Goal: Navigation & Orientation: Find specific page/section

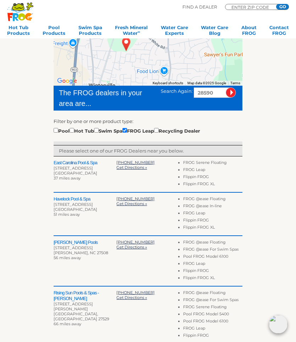
scroll to position [109, 0]
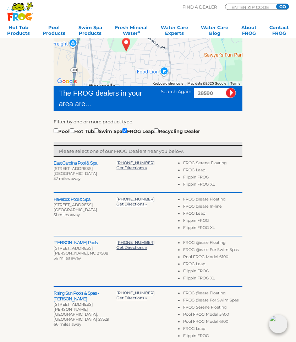
click at [74, 133] on input "checkbox" at bounding box center [72, 131] width 5 height 5
checkbox input "true"
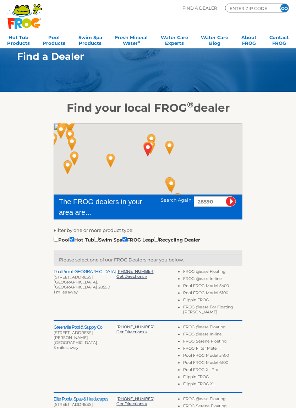
scroll to position [1, 0]
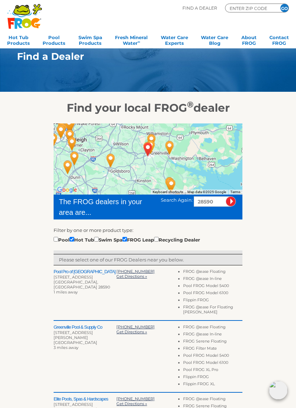
click at [152, 169] on div at bounding box center [148, 158] width 189 height 71
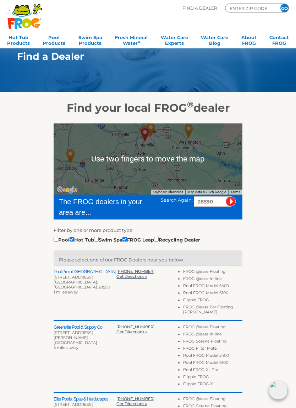
scroll to position [0, 0]
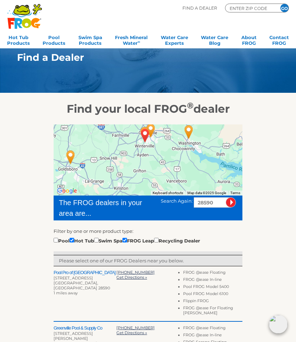
click at [150, 157] on div at bounding box center [148, 159] width 189 height 71
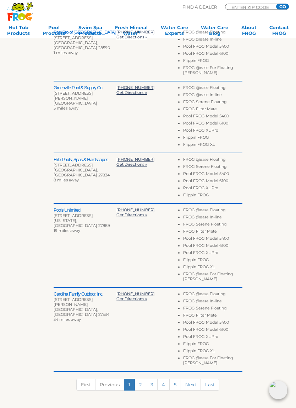
scroll to position [240, 0]
click at [140, 341] on link "2" at bounding box center [141, 384] width 12 height 12
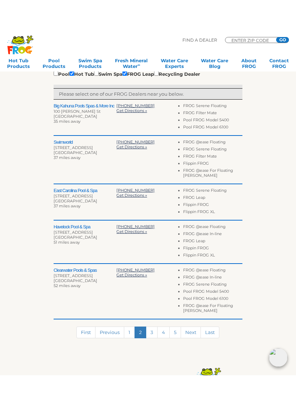
scroll to position [201, 0]
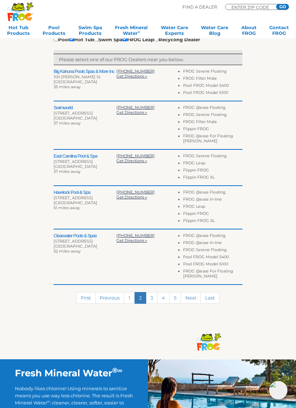
click at [152, 295] on link "3" at bounding box center [152, 298] width 12 height 12
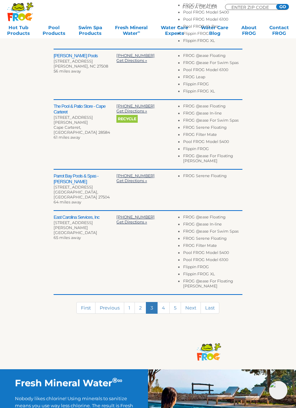
scroll to position [301, 0]
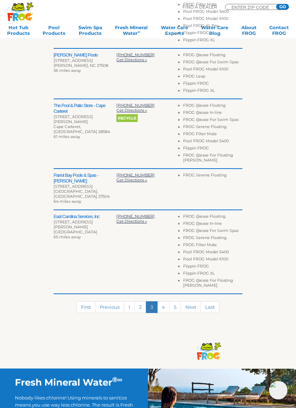
click at [130, 301] on link "1" at bounding box center [129, 307] width 11 height 12
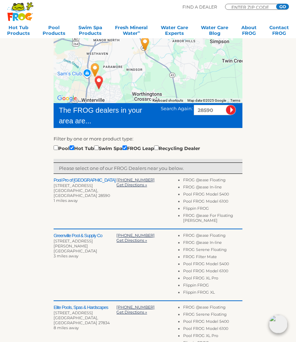
scroll to position [0, 0]
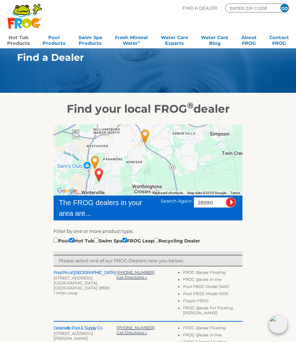
click at [18, 39] on link "Hot Tub Products" at bounding box center [18, 39] width 23 height 14
click at [14, 37] on link "Hot Tub Products" at bounding box center [18, 39] width 23 height 14
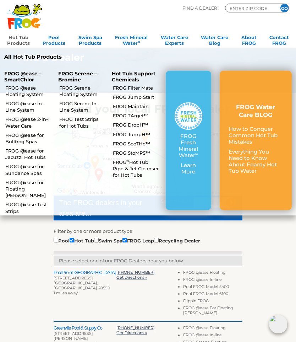
click at [21, 77] on p "FROG @ease – SmartChlor" at bounding box center [26, 77] width 45 height 12
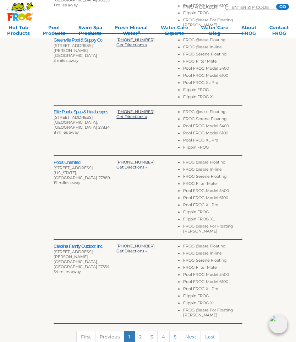
scroll to position [281, 0]
